Goal: Entertainment & Leisure: Browse casually

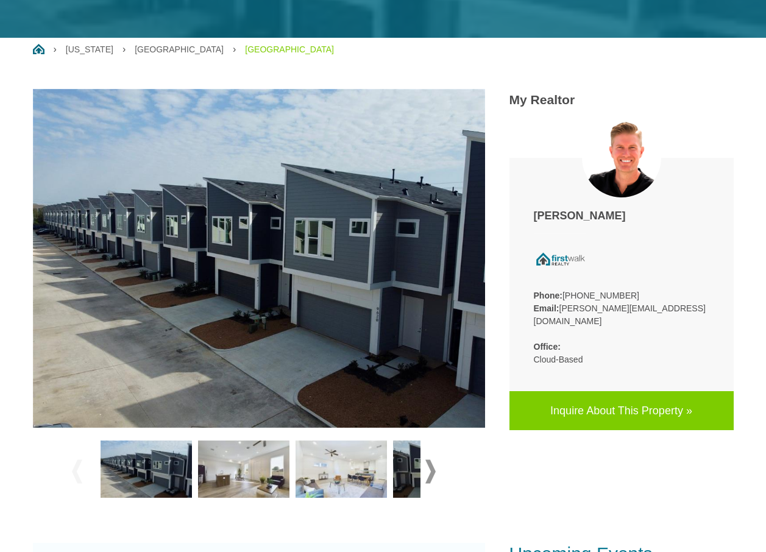
scroll to position [305, 0]
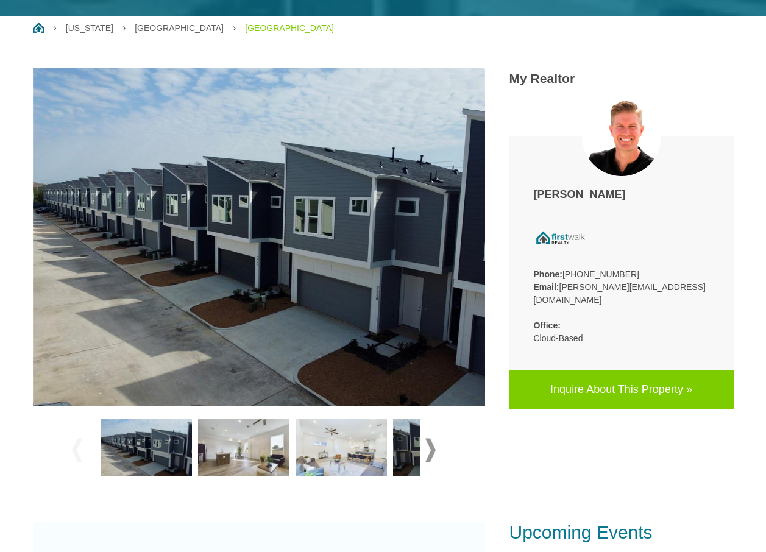
click at [166, 447] on img at bounding box center [146, 447] width 91 height 57
click at [216, 448] on img at bounding box center [243, 447] width 91 height 57
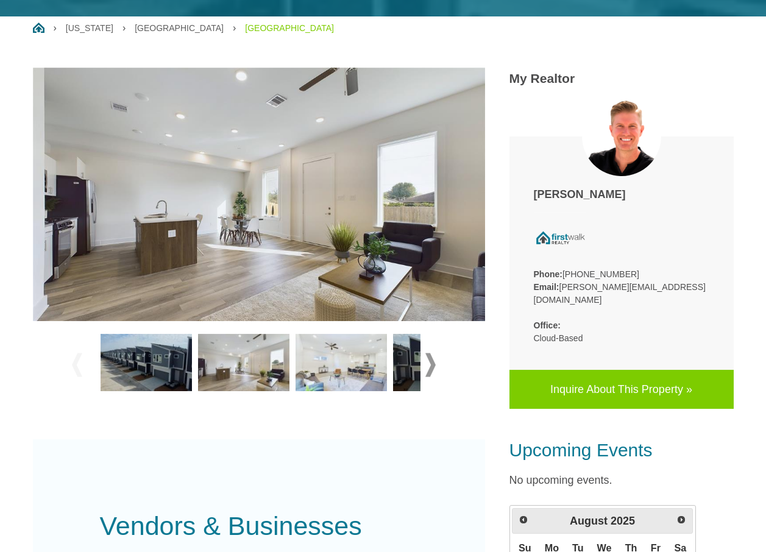
click at [347, 363] on img at bounding box center [340, 362] width 91 height 57
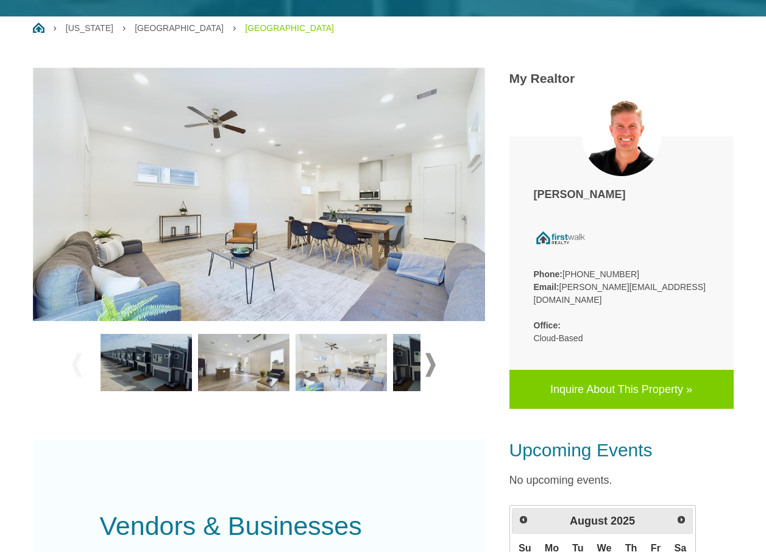
click at [414, 361] on img at bounding box center [438, 362] width 91 height 57
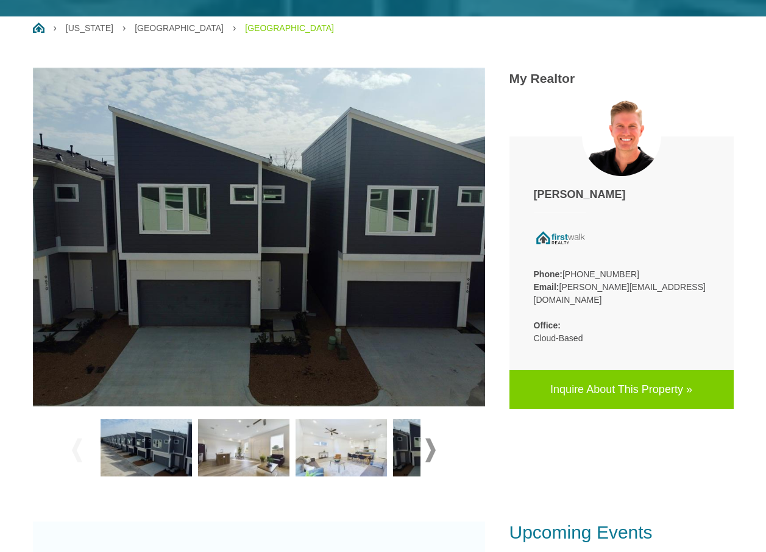
click at [433, 454] on span at bounding box center [430, 450] width 10 height 24
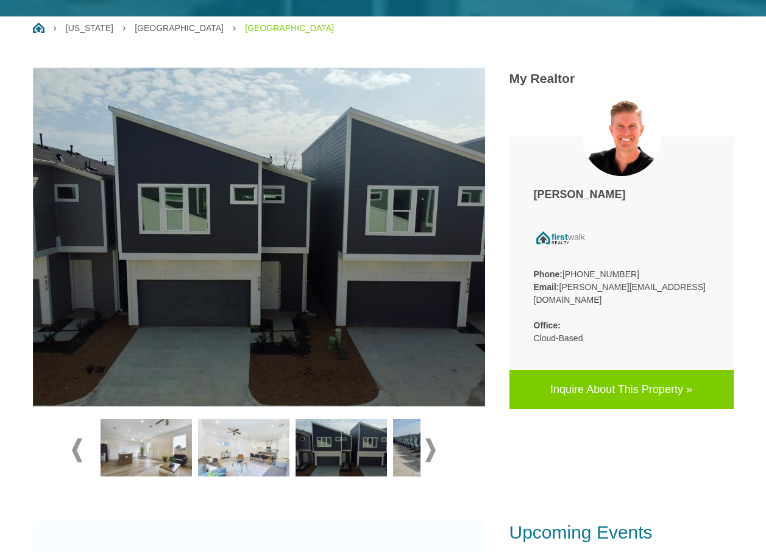
click at [244, 447] on img at bounding box center [243, 447] width 91 height 57
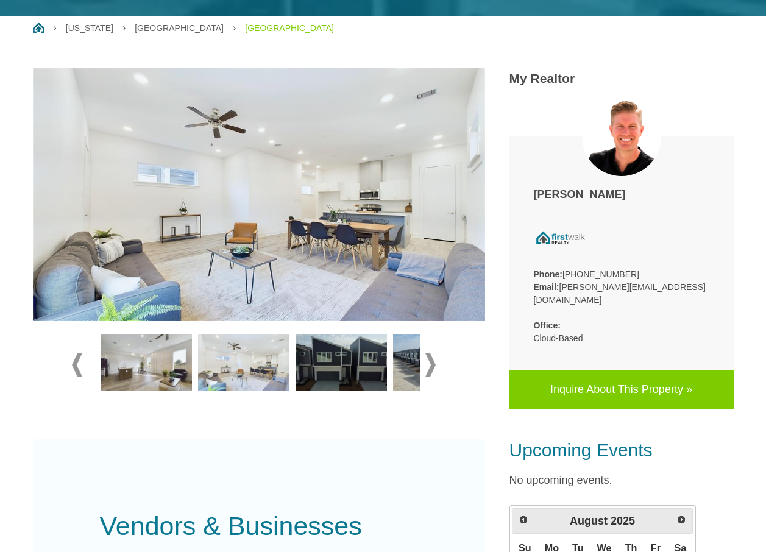
click at [325, 381] on img at bounding box center [340, 362] width 91 height 57
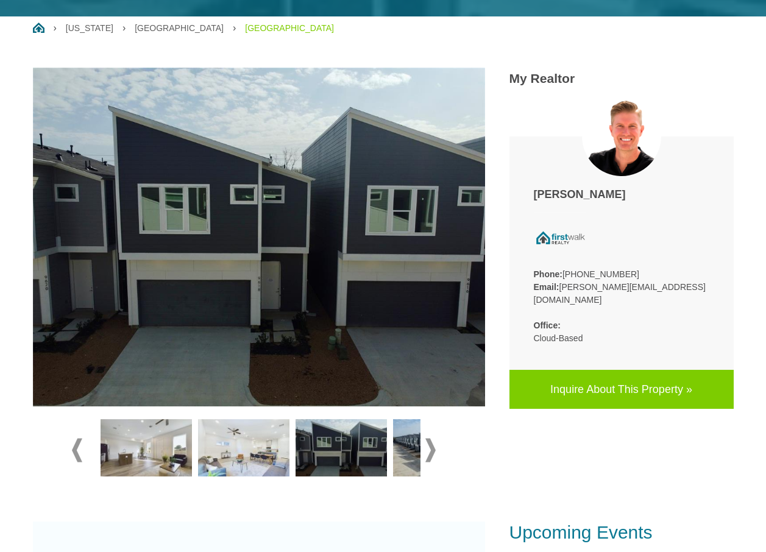
click at [436, 452] on div at bounding box center [259, 450] width 374 height 68
click at [427, 450] on span at bounding box center [430, 450] width 10 height 24
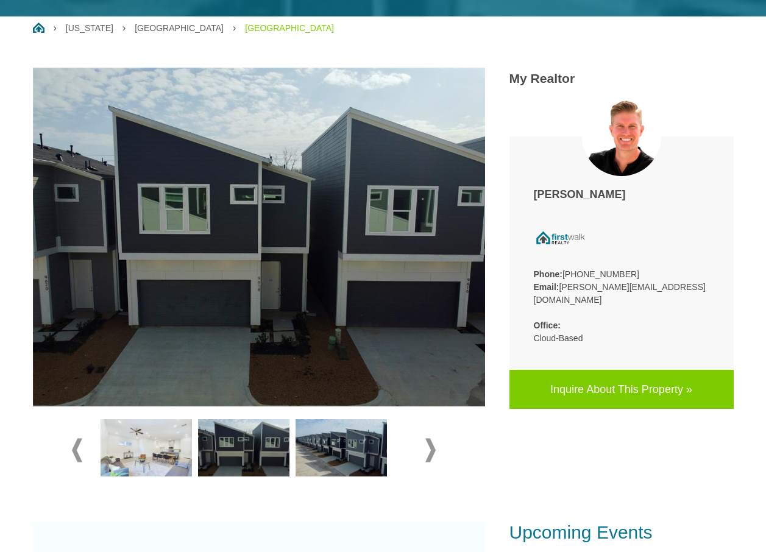
click at [320, 442] on img at bounding box center [340, 447] width 91 height 57
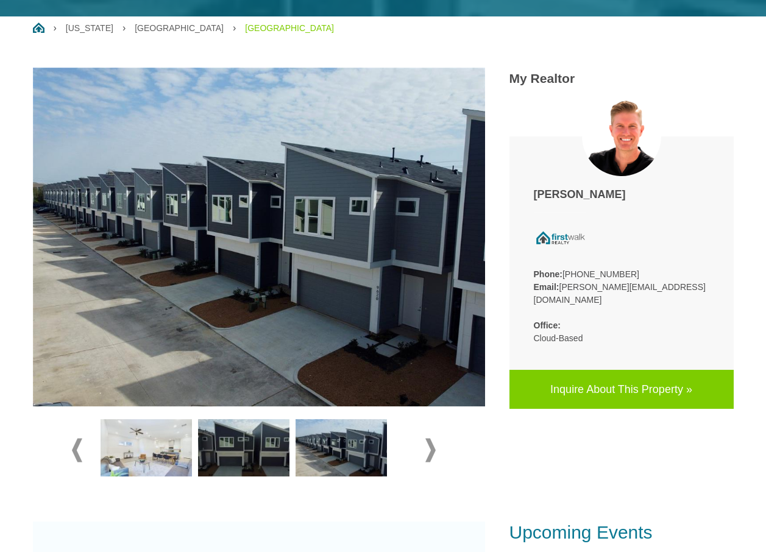
click at [431, 453] on span at bounding box center [430, 450] width 10 height 24
